Goal: Navigation & Orientation: Find specific page/section

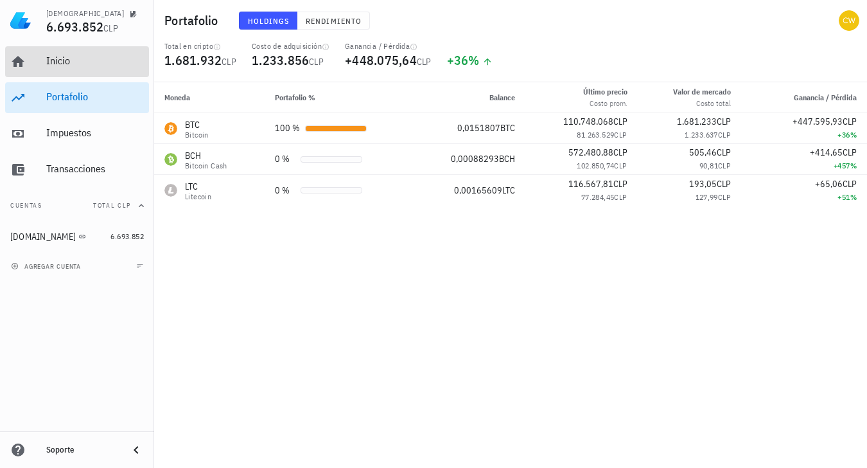
click at [45, 62] on link "Inicio" at bounding box center [77, 61] width 144 height 31
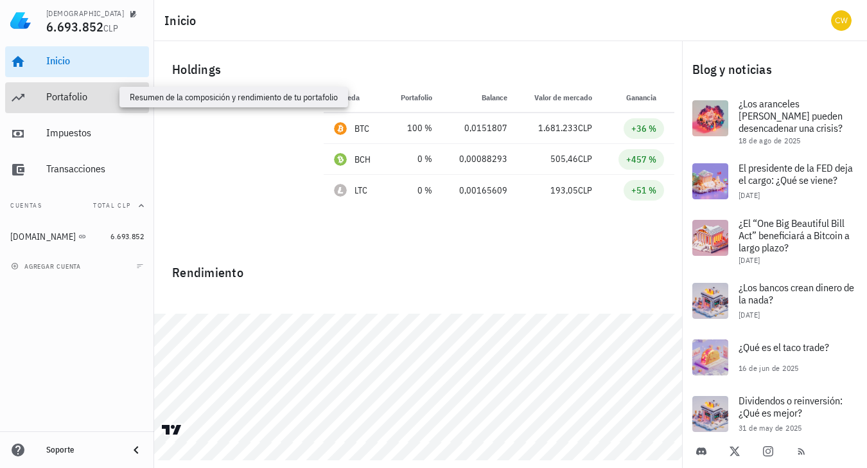
click at [53, 99] on div "Portafolio" at bounding box center [95, 97] width 98 height 12
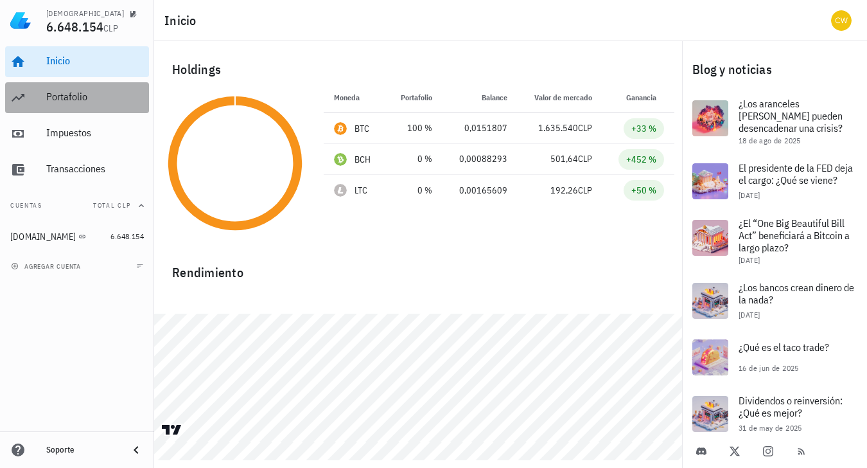
click at [70, 94] on div "Portafolio" at bounding box center [95, 97] width 98 height 12
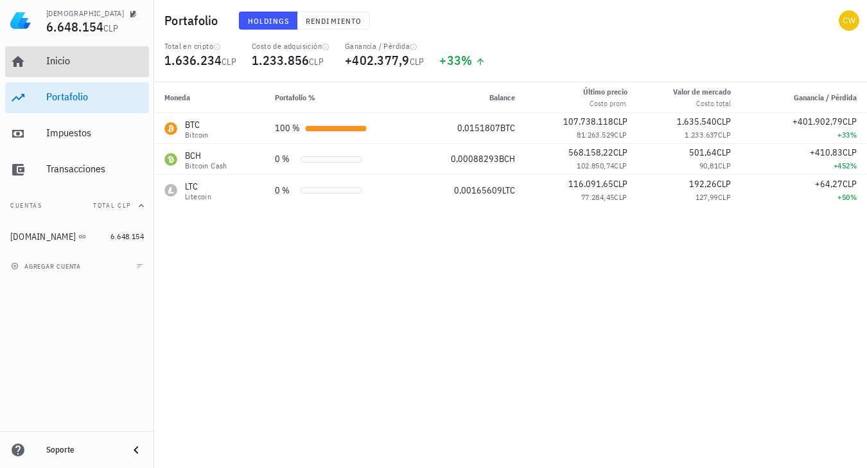
click at [44, 57] on link "Inicio" at bounding box center [77, 61] width 144 height 31
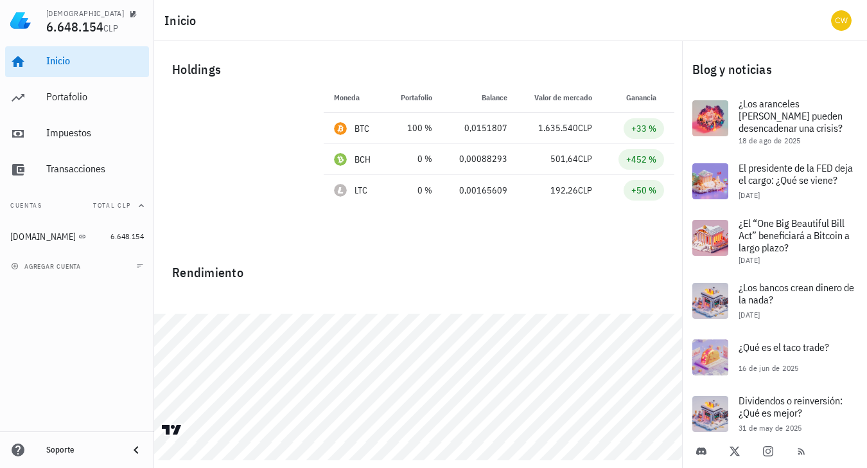
click at [405, 294] on div at bounding box center [418, 298] width 528 height 31
click at [398, 210] on div "Moneda Portafolio Precio Balance Valor [PERSON_NAME] Ganancia BTC 100 % 107.738…" at bounding box center [499, 163] width 366 height 162
